Goal: Task Accomplishment & Management: Manage account settings

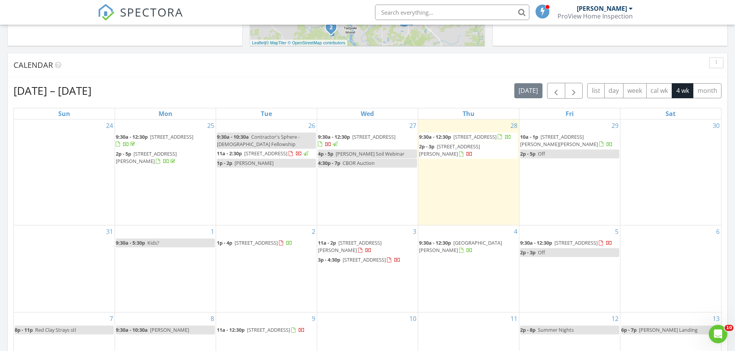
scroll to position [285, 0]
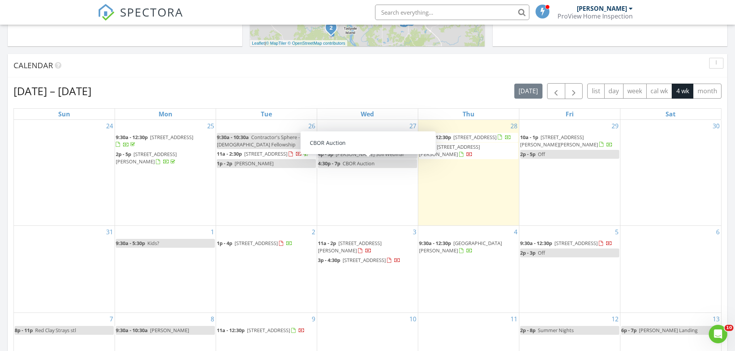
click at [381, 137] on span "[STREET_ADDRESS]" at bounding box center [373, 137] width 43 height 7
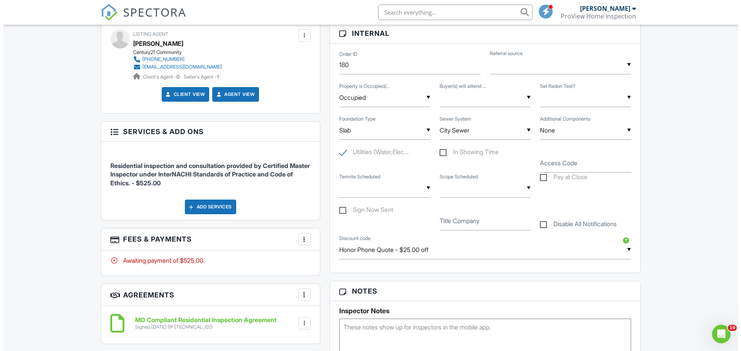
scroll to position [386, 0]
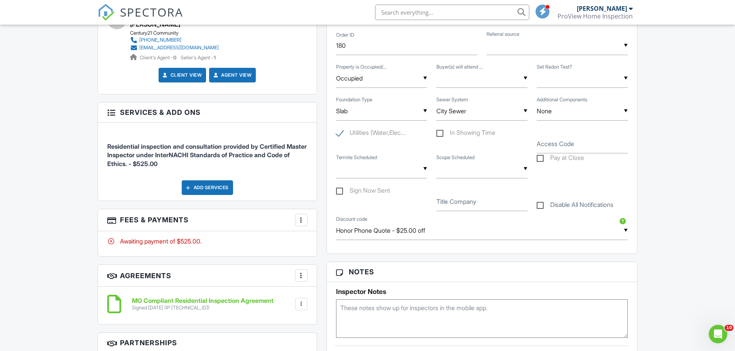
click at [303, 223] on div at bounding box center [301, 220] width 8 height 8
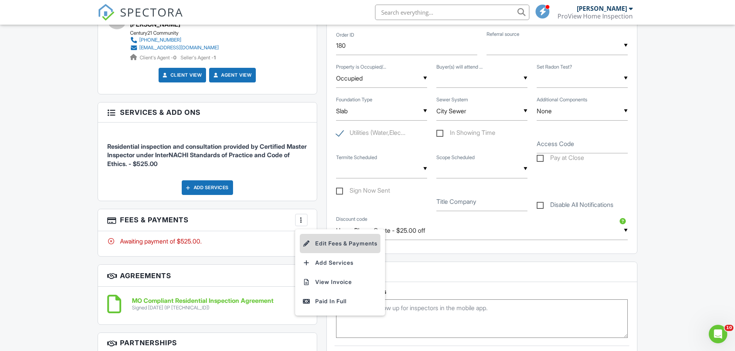
click at [339, 244] on li "Edit Fees & Payments" at bounding box center [340, 243] width 81 height 19
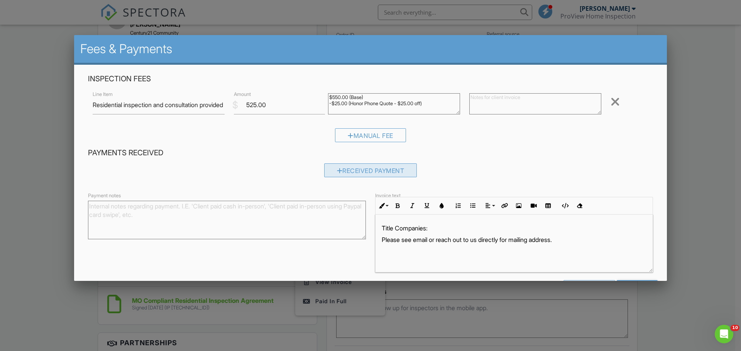
click at [362, 170] on div "Received Payment" at bounding box center [370, 171] width 93 height 14
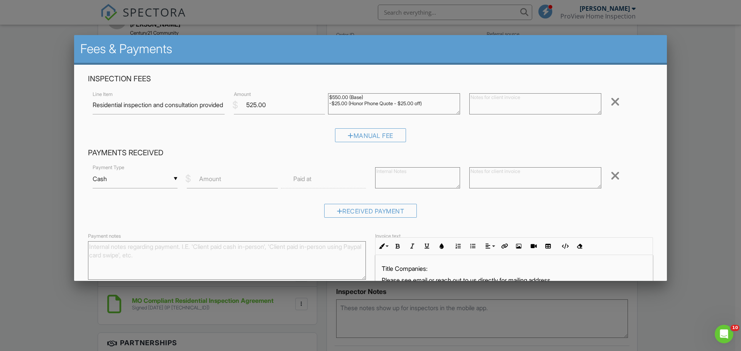
click at [123, 178] on div "▼ Cash Cash Check On-Site Card Other Cash Check On-Site Card Other" at bounding box center [135, 179] width 85 height 19
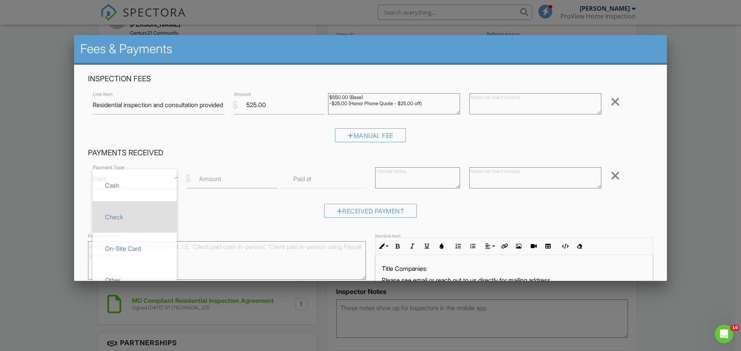
click at [111, 214] on span "Check" at bounding box center [135, 217] width 72 height 19
type input "Check"
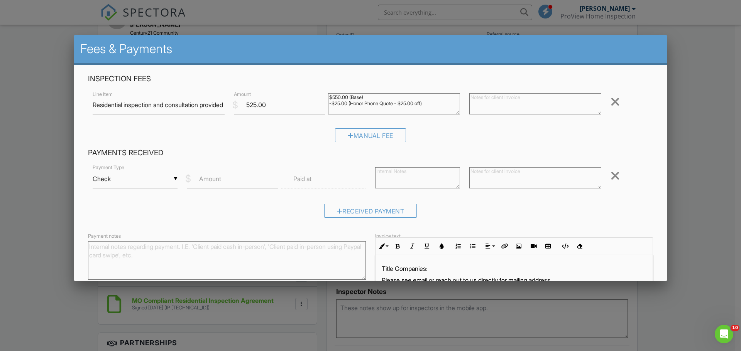
click at [313, 181] on input "text" at bounding box center [323, 179] width 85 height 19
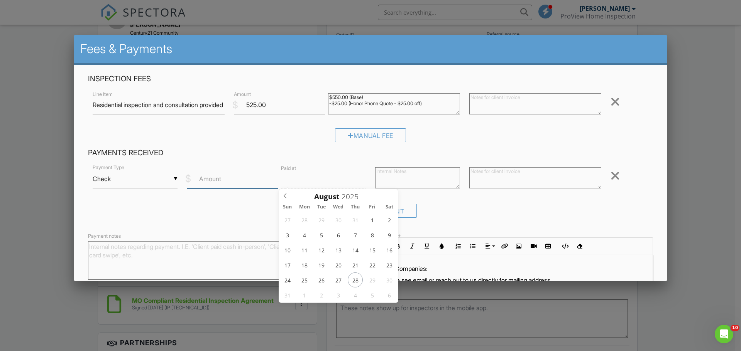
click at [240, 184] on input "Amount" at bounding box center [232, 179] width 91 height 19
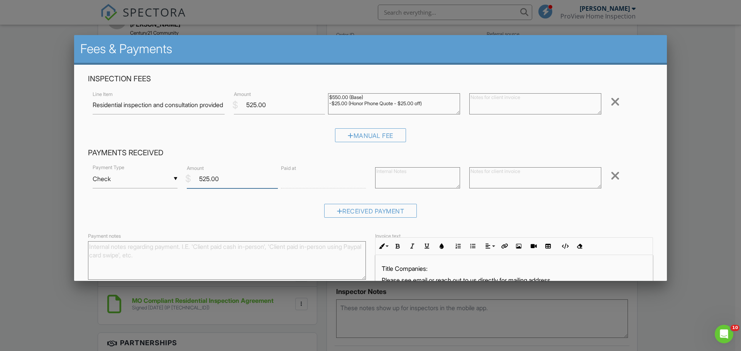
type input "525.00"
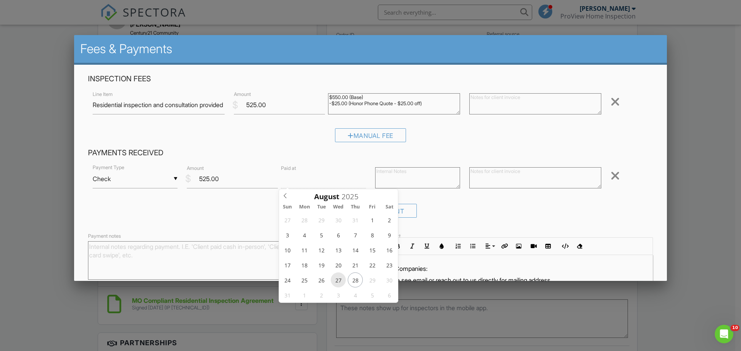
type input "[DATE] 12:00 PM"
click at [502, 212] on div "Received Payment" at bounding box center [370, 214] width 565 height 20
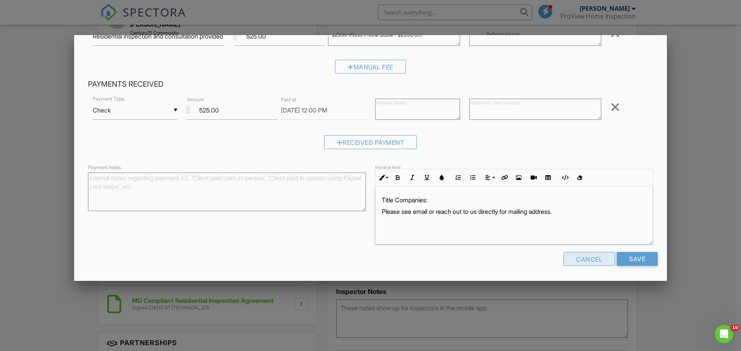
scroll to position [0, 0]
click at [623, 255] on input "Save" at bounding box center [636, 259] width 41 height 14
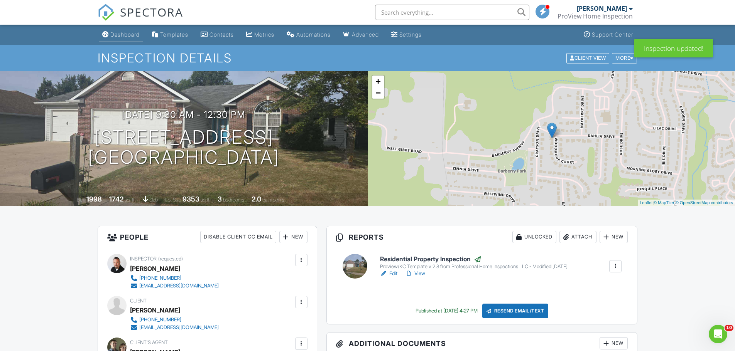
click at [123, 36] on div "Dashboard" at bounding box center [124, 34] width 29 height 7
